Goal: Find specific page/section: Find specific page/section

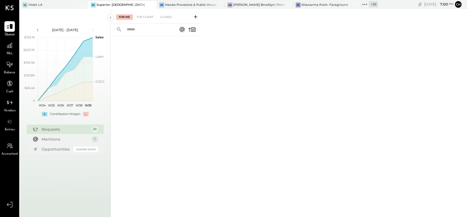
click at [366, 4] on icon at bounding box center [366, 4] width 1 height 1
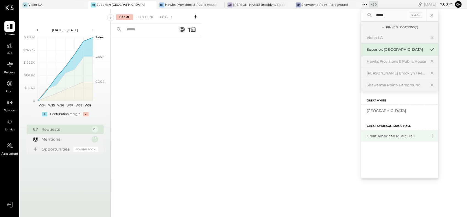
type input "*****"
click at [379, 135] on div "Great American Music Hall" at bounding box center [396, 135] width 59 height 5
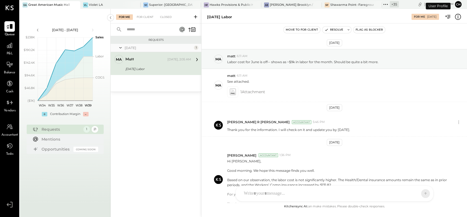
scroll to position [110, 0]
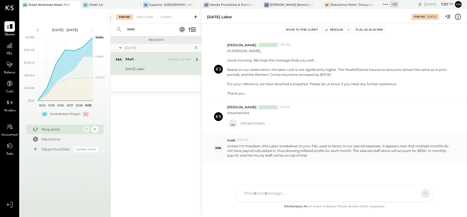
click at [229, 145] on p "Unless I'm mistaken, this Labor breakdown in your P&L used to factor in our pay…" at bounding box center [339, 150] width 224 height 14
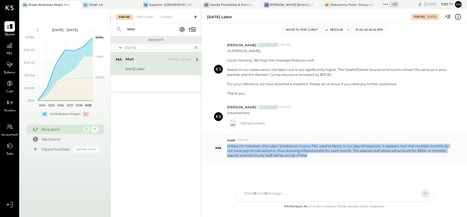
drag, startPoint x: 228, startPoint y: 145, endPoint x: 310, endPoint y: 154, distance: 83.1
click at [310, 154] on p "Unless I'm mistaken, this Labor breakdown in your P&L used to factor in our pay…" at bounding box center [339, 150] width 224 height 14
copy p "Unless I'm mistaken, this Labor breakdown in your P&L used to factor in our pay…"
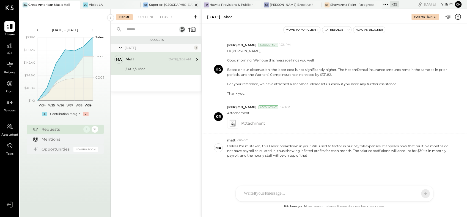
click at [157, 5] on div "Superior: [GEOGRAPHIC_DATA]" at bounding box center [171, 5] width 44 height 4
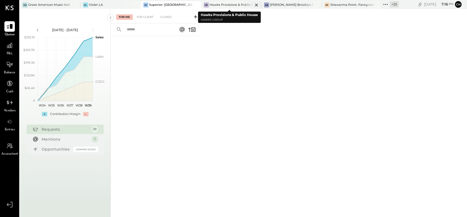
click at [215, 6] on div "Hawks Provisions & Public House" at bounding box center [232, 5] width 44 height 4
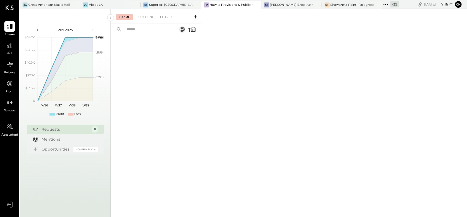
click at [383, 5] on icon at bounding box center [385, 4] width 7 height 7
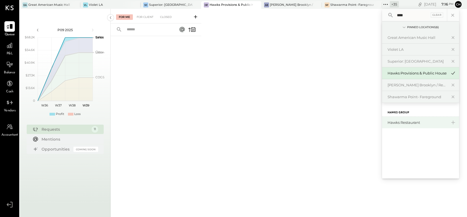
type input "****"
click at [399, 120] on div "Hawks Restaurant" at bounding box center [417, 122] width 59 height 5
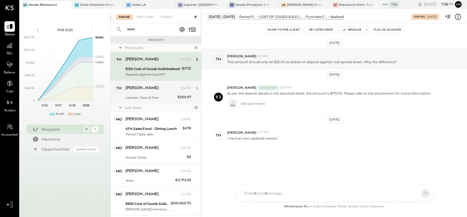
click at [143, 95] on div "Licenses, Taxes & Fees" at bounding box center [150, 98] width 51 height 6
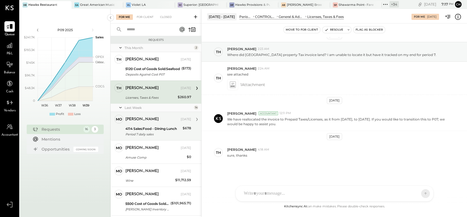
click at [141, 116] on div "[PERSON_NAME] [DATE]" at bounding box center [158, 119] width 66 height 8
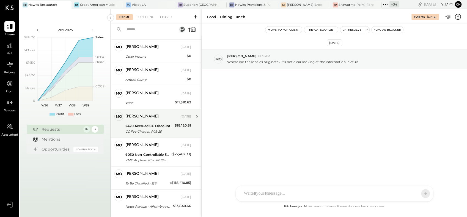
scroll to position [274, 0]
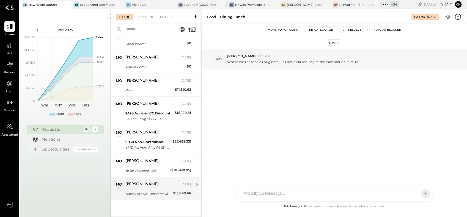
click at [136, 182] on div "[PERSON_NAME]" at bounding box center [152, 184] width 54 height 6
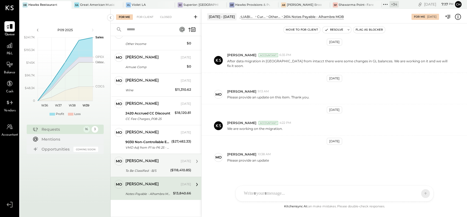
click at [143, 172] on div "To Be Classified - B/S" at bounding box center [146, 171] width 43 height 6
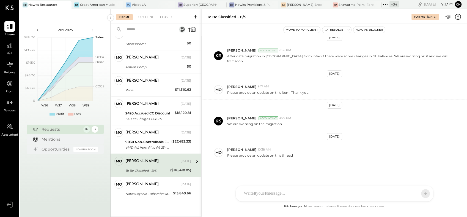
scroll to position [32, 0]
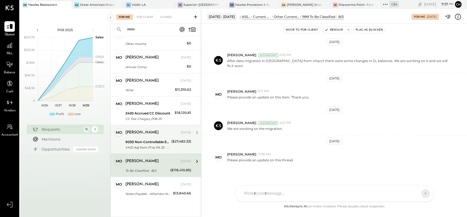
click at [153, 150] on div "9030 Non-Controllable Expenses:Other Income and Expenses:Other Income VMD Adj f…" at bounding box center [147, 144] width 44 height 12
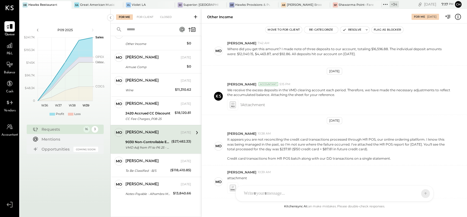
scroll to position [242, 0]
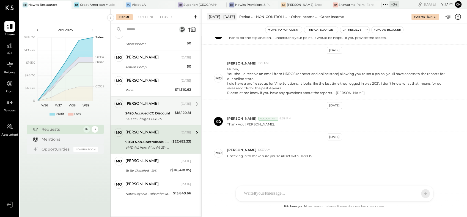
click at [156, 119] on div "CC Fee Charges_P08-25" at bounding box center [149, 119] width 48 height 6
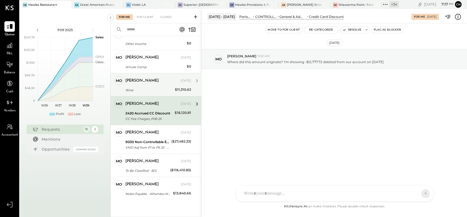
click at [147, 78] on div "[PERSON_NAME]" at bounding box center [152, 81] width 54 height 6
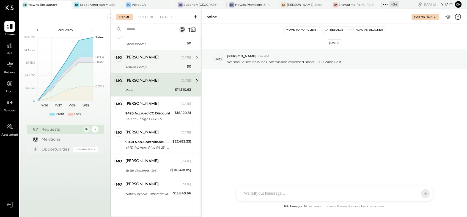
click at [154, 60] on div "[PERSON_NAME] [DATE]" at bounding box center [158, 58] width 66 height 8
